Goal: Communication & Community: Answer question/provide support

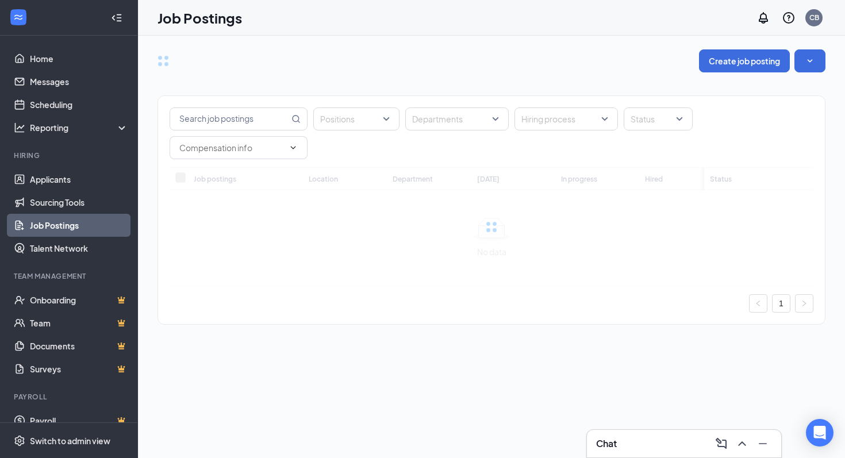
click at [655, 446] on div "Chat" at bounding box center [684, 444] width 176 height 18
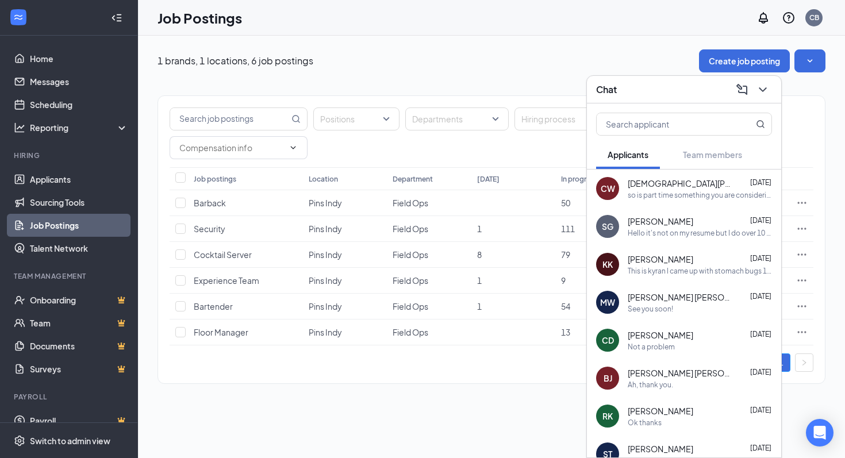
click at [667, 193] on div "so is part time something you are considering or are you just looking for the f…" at bounding box center [700, 195] width 144 height 10
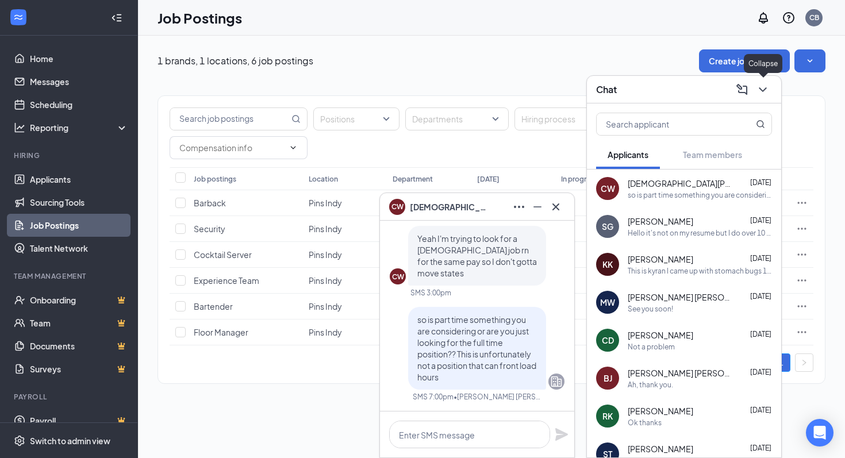
click at [767, 88] on icon "ChevronDown" at bounding box center [763, 90] width 14 height 14
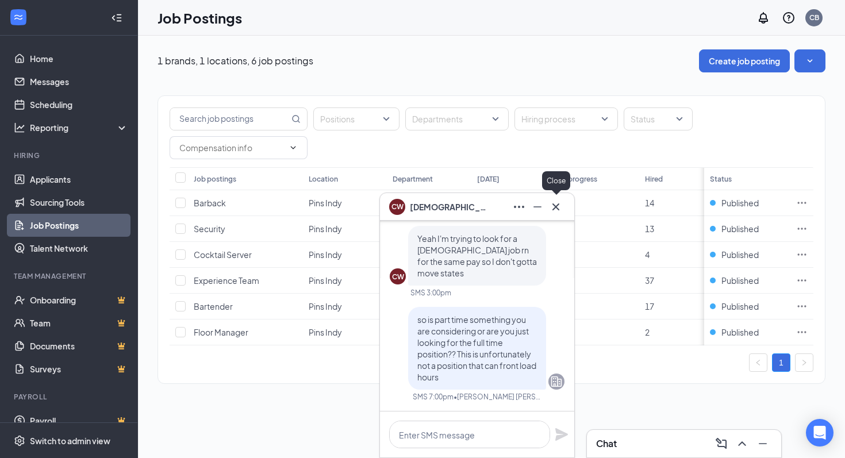
click at [561, 206] on icon "Cross" at bounding box center [556, 207] width 14 height 14
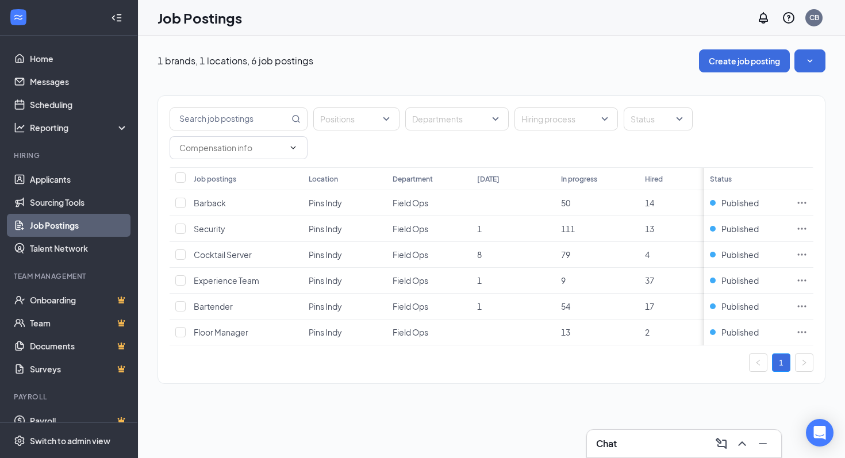
click at [648, 446] on div "Chat" at bounding box center [684, 444] width 176 height 18
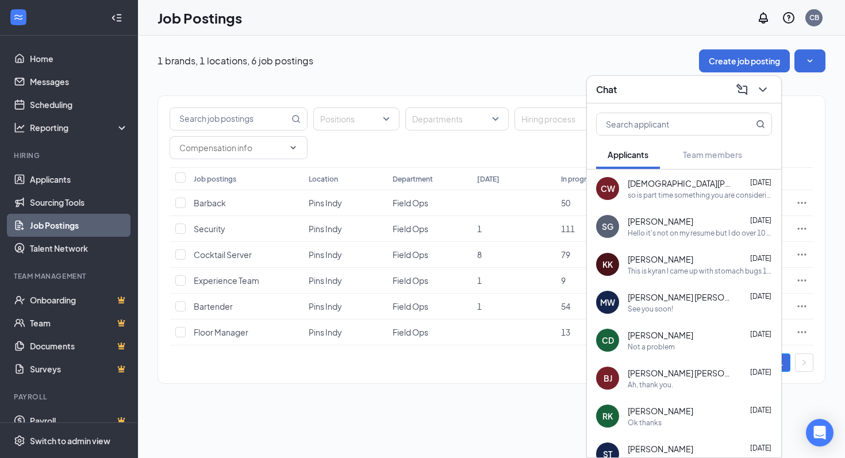
click at [683, 192] on div "so is part time something you are considering or are you just looking for the f…" at bounding box center [700, 195] width 144 height 10
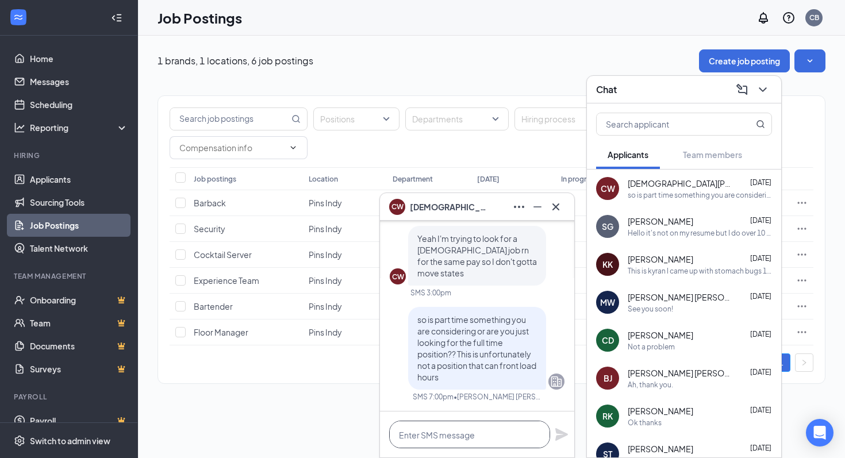
click at [434, 434] on textarea at bounding box center [469, 435] width 161 height 28
type textarea "H"
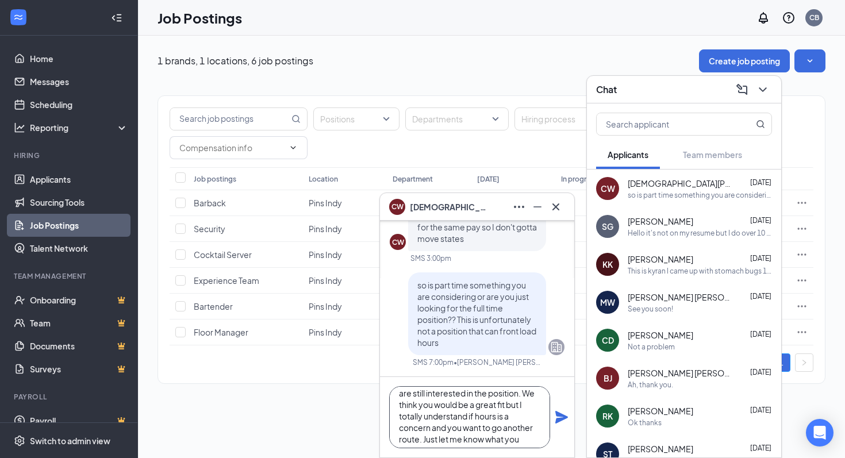
scroll to position [32, 0]
click at [508, 393] on textarea "Just reaching out again to see if you are still interested in the position. We …" at bounding box center [469, 417] width 161 height 62
type textarea "Just reaching out again to see if you are still interested in the position. We …"
click at [564, 420] on icon "Plane" at bounding box center [562, 418] width 14 height 14
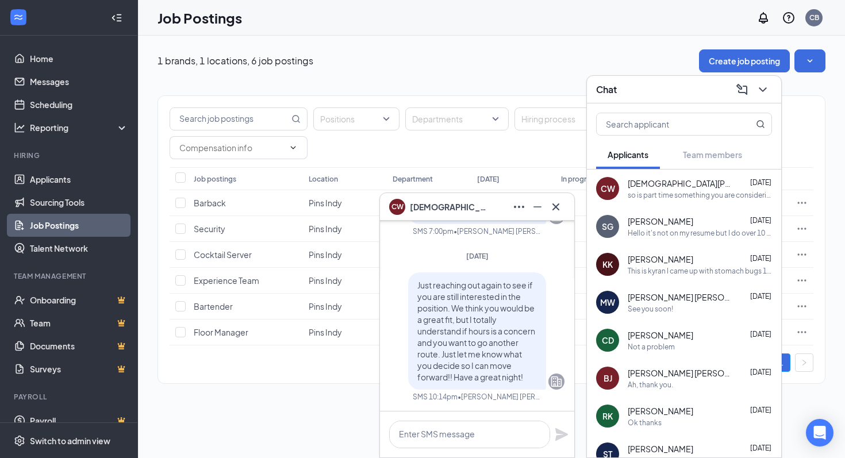
scroll to position [0, 0]
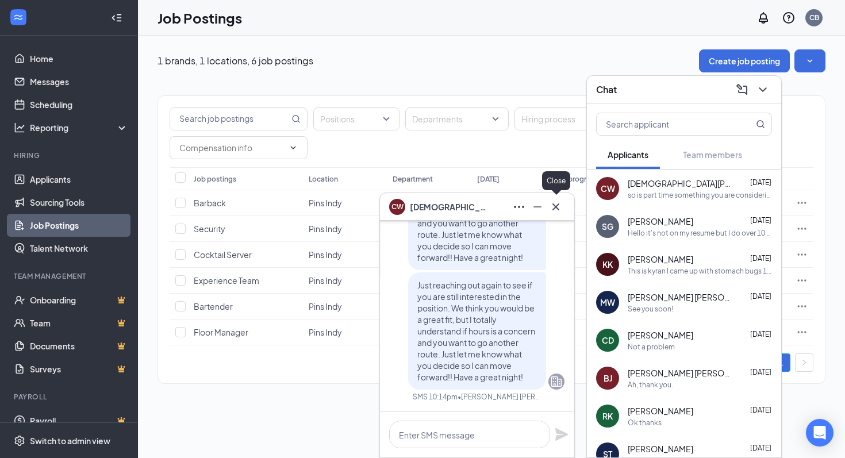
click at [557, 208] on icon "Cross" at bounding box center [556, 206] width 7 height 7
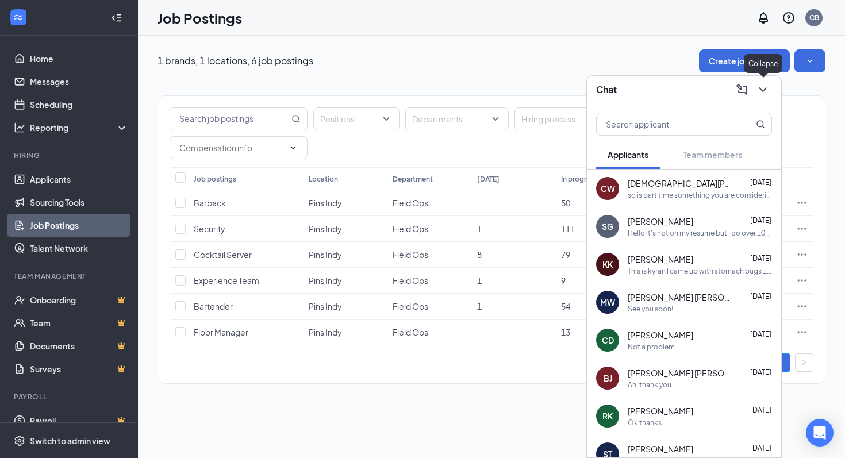
click at [766, 89] on icon "ChevronDown" at bounding box center [763, 90] width 14 height 14
